Goal: Check status

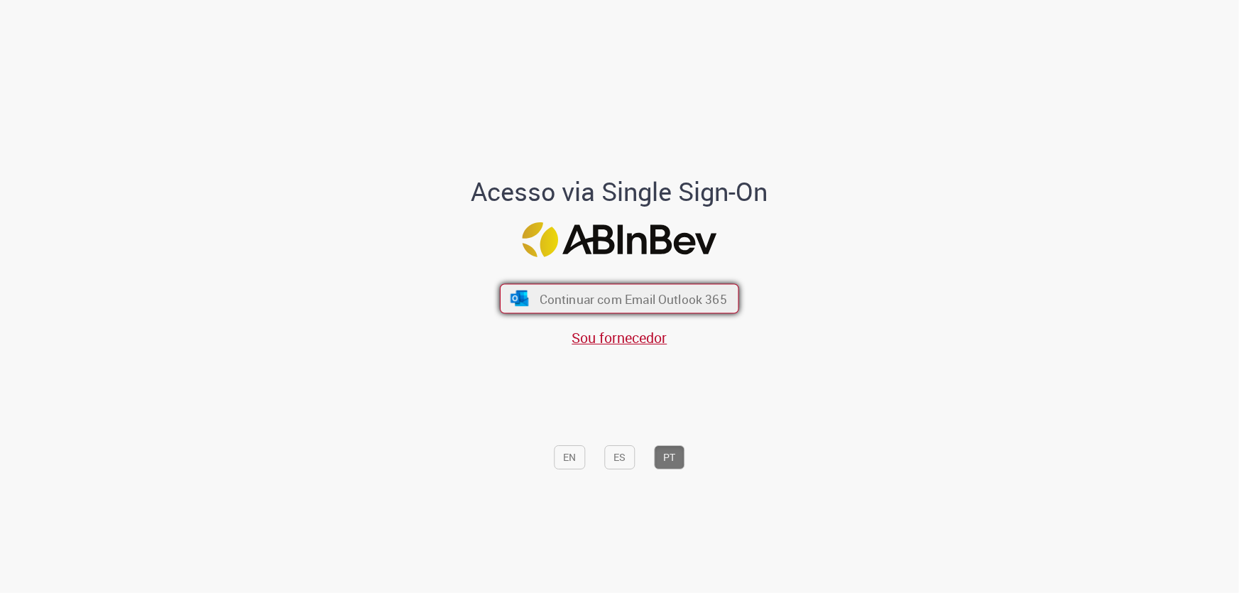
click at [556, 288] on button "Continuar com Email Outlook 365" at bounding box center [619, 299] width 239 height 30
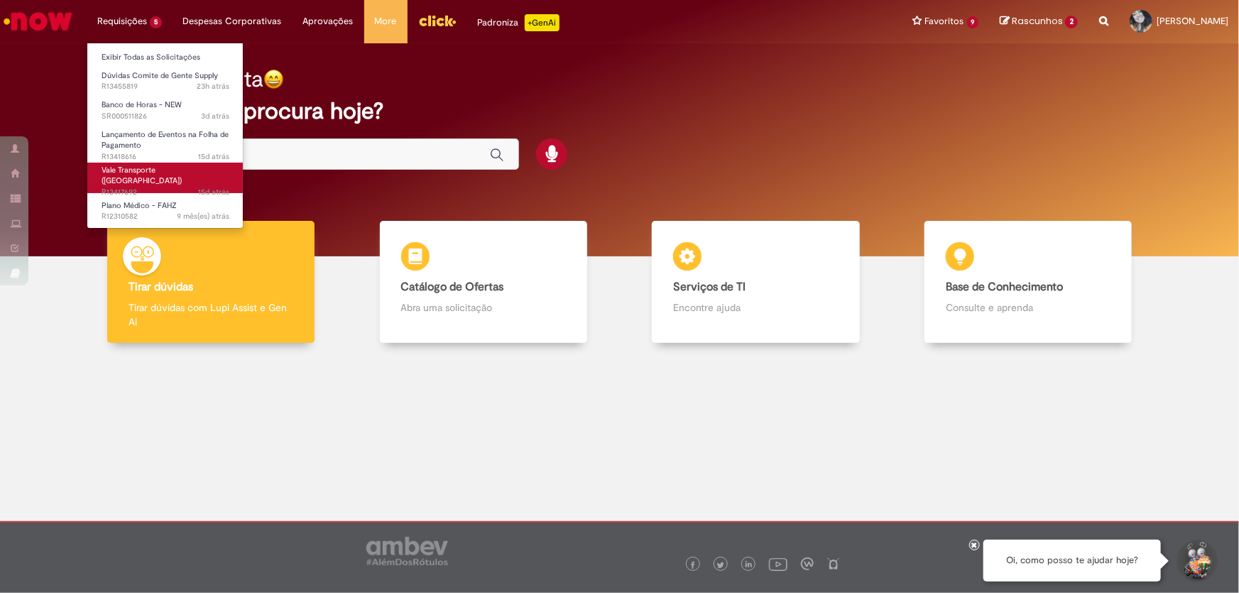
click at [142, 174] on span "Vale Transporte ([GEOGRAPHIC_DATA])" at bounding box center [142, 176] width 80 height 22
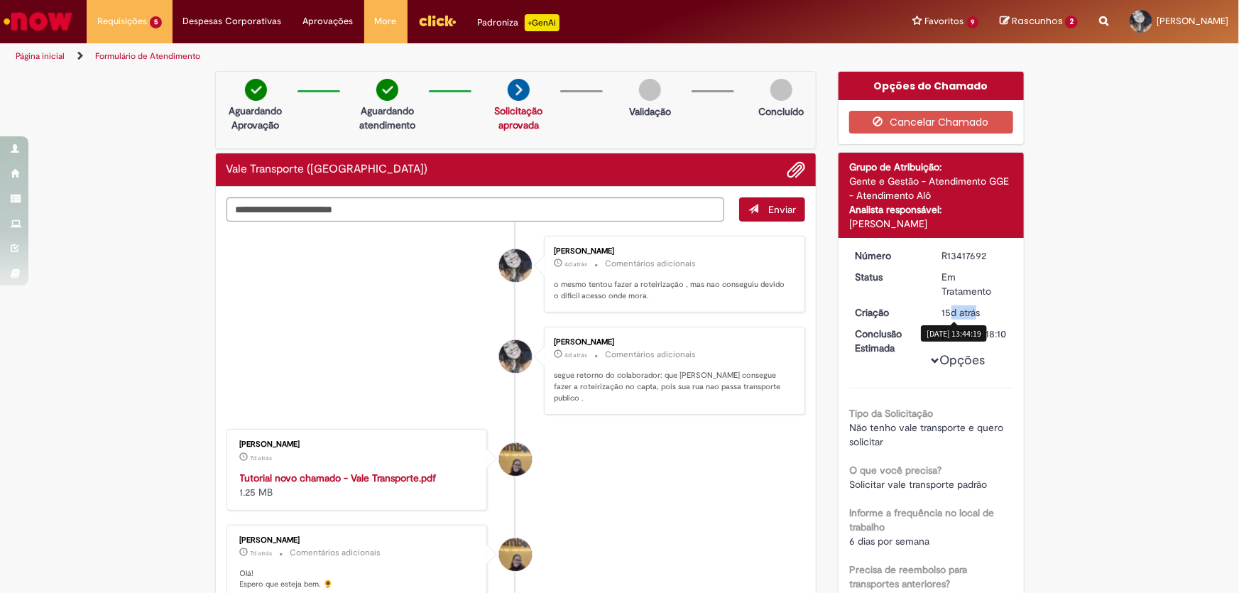
drag, startPoint x: 949, startPoint y: 326, endPoint x: 971, endPoint y: 322, distance: 22.3
click at [971, 319] on span "15d atrás" at bounding box center [962, 312] width 38 height 13
click at [343, 386] on li "[PERSON_NAME] 4d atrás 4 dias atrás Comentários adicionais segue retorno do col…" at bounding box center [517, 371] width 580 height 88
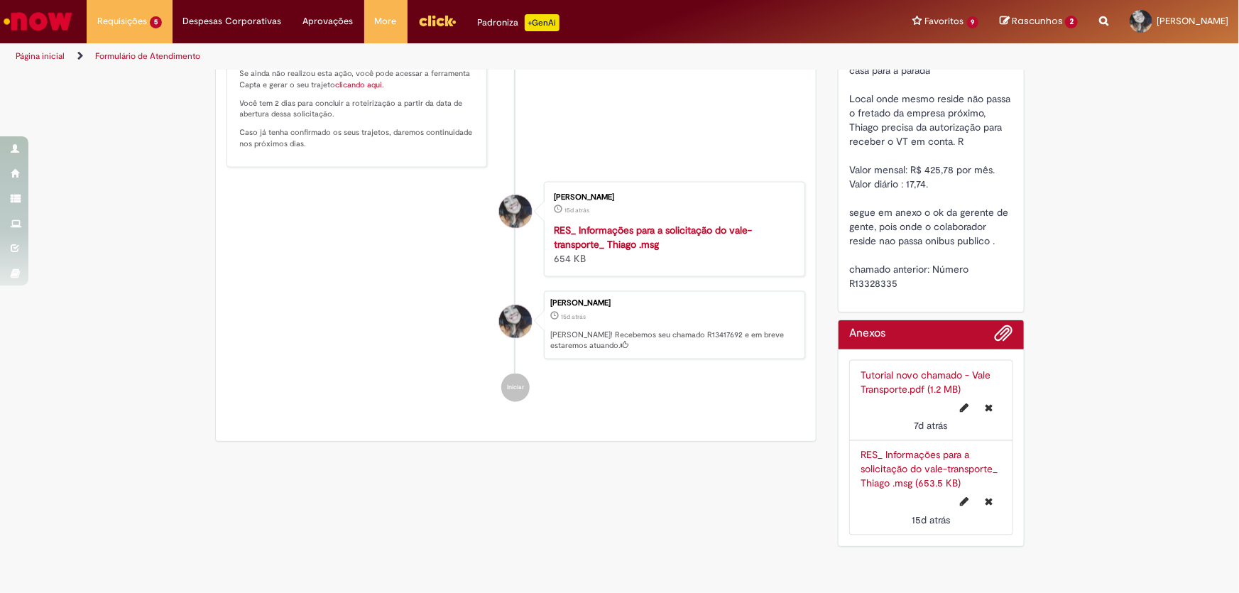
scroll to position [754, 0]
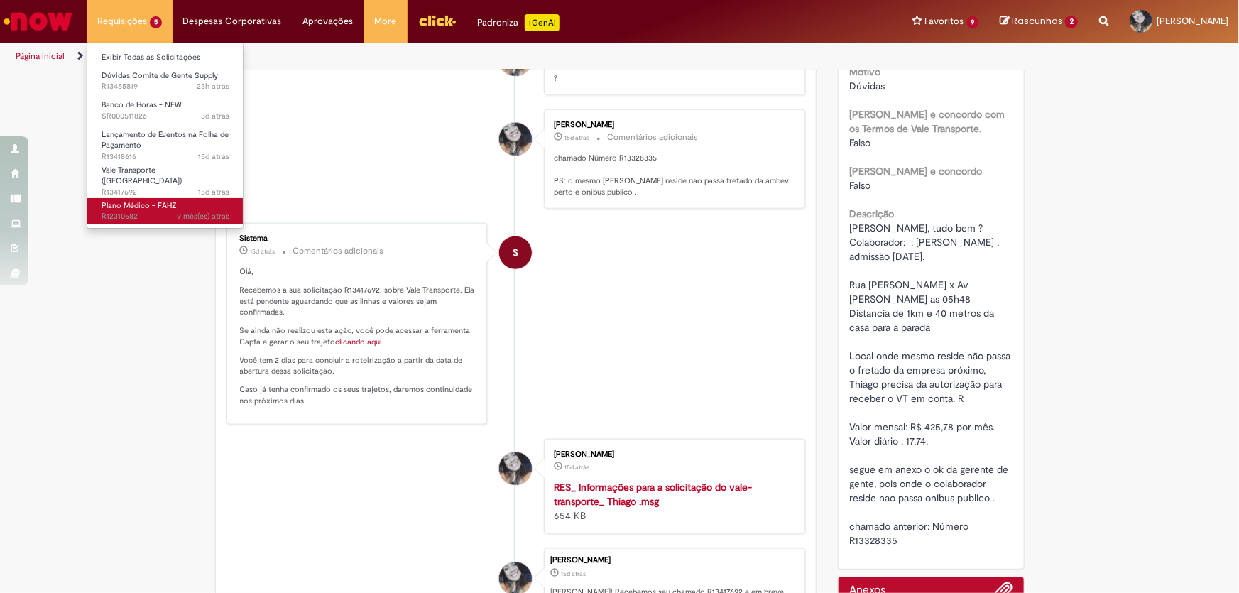
click at [135, 200] on span "Plano Médico - FAHZ" at bounding box center [139, 205] width 75 height 11
